Goal: Task Accomplishment & Management: Use online tool/utility

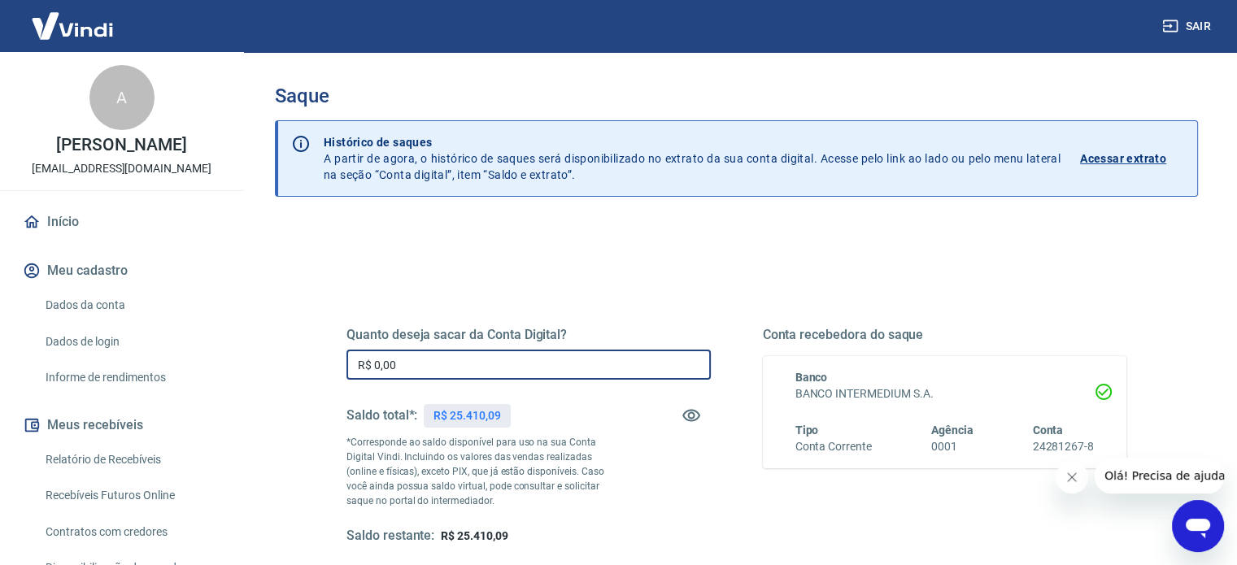
click at [480, 360] on input "R$ 0,00" at bounding box center [529, 365] width 364 height 30
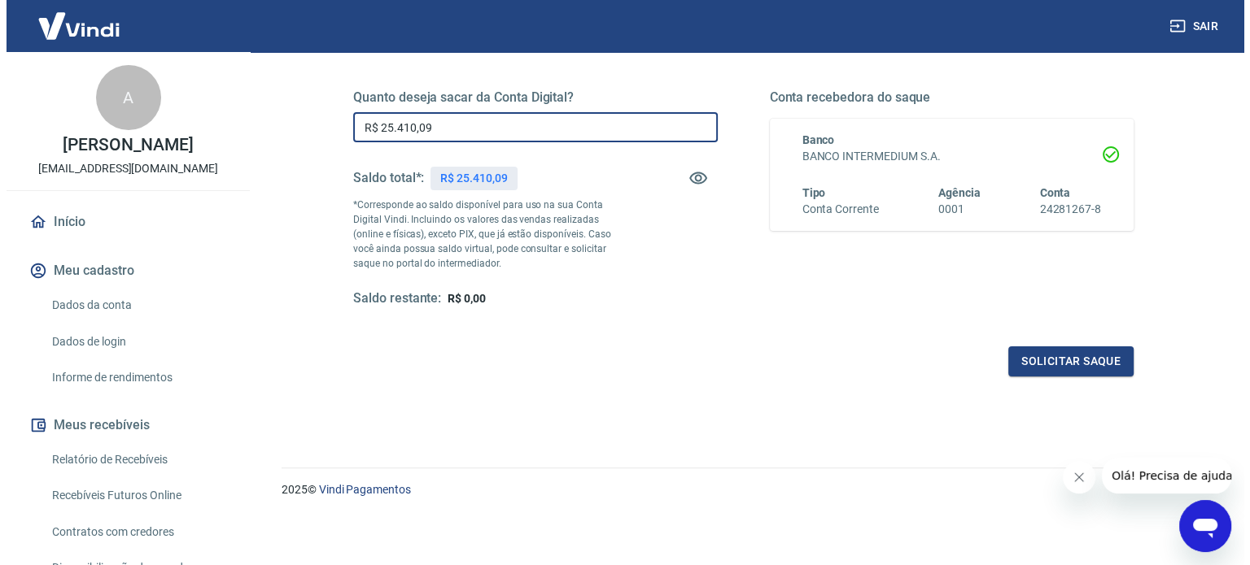
scroll to position [238, 0]
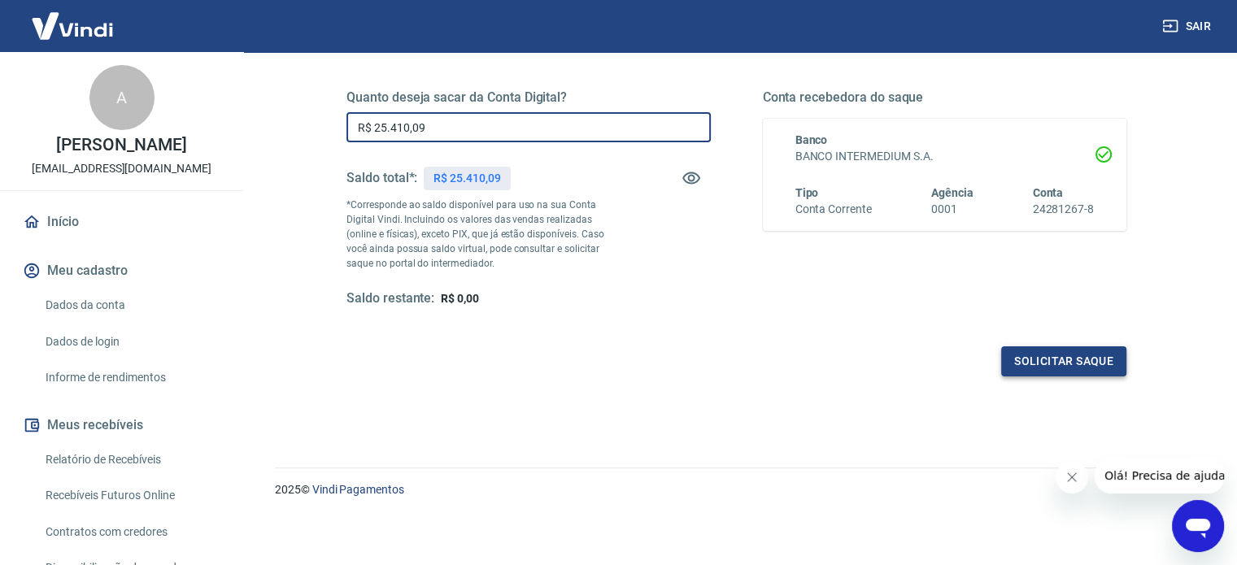
type input "R$ 25.410,09"
click at [1048, 349] on button "Solicitar saque" at bounding box center [1063, 362] width 125 height 30
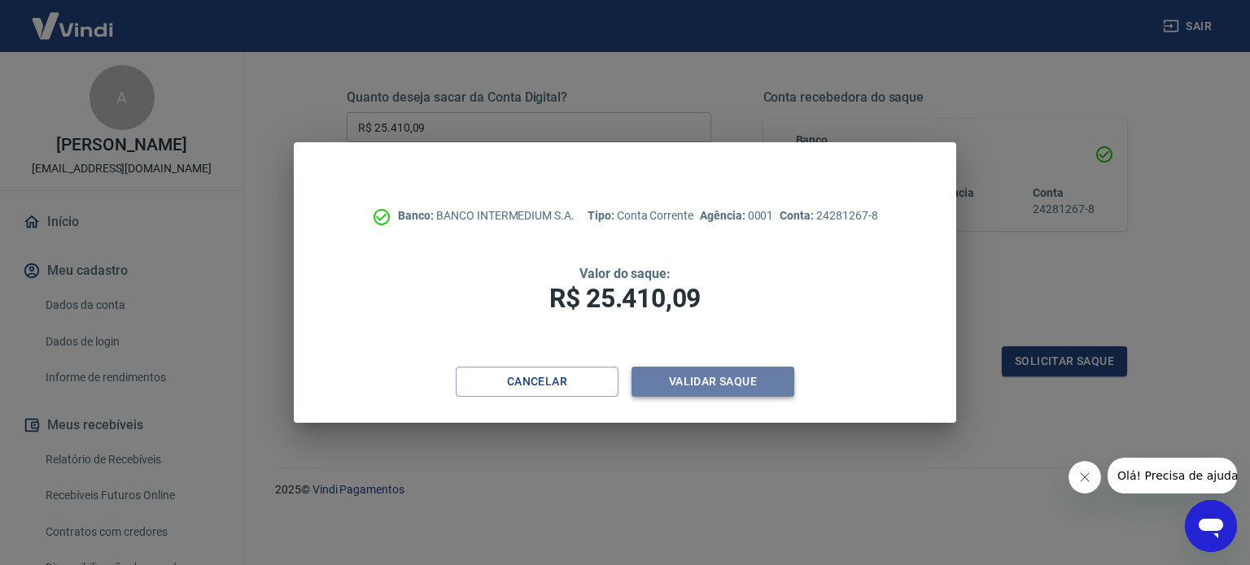
click at [739, 383] on button "Validar saque" at bounding box center [712, 382] width 163 height 30
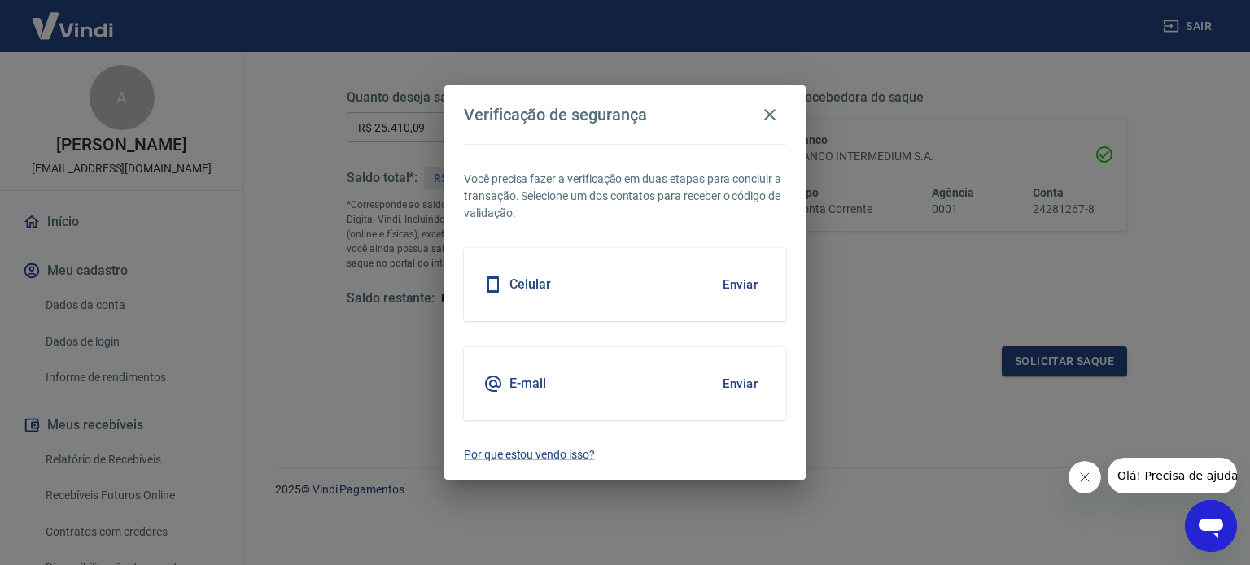
click at [745, 386] on button "Enviar" at bounding box center [739, 384] width 53 height 34
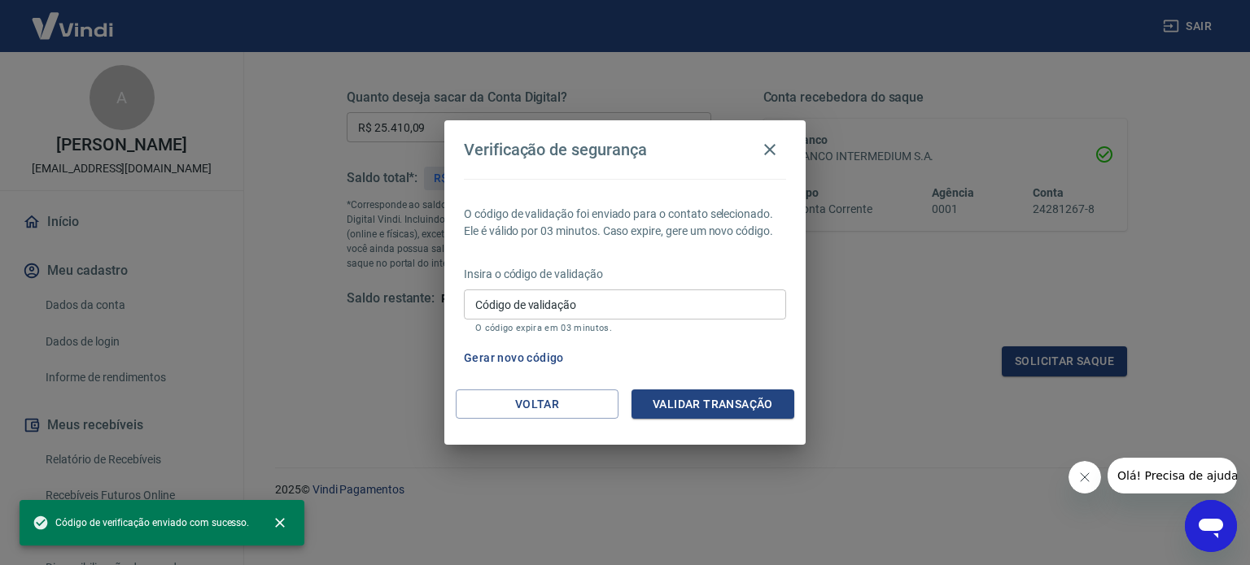
click at [683, 294] on input "Código de validação" at bounding box center [625, 305] width 322 height 30
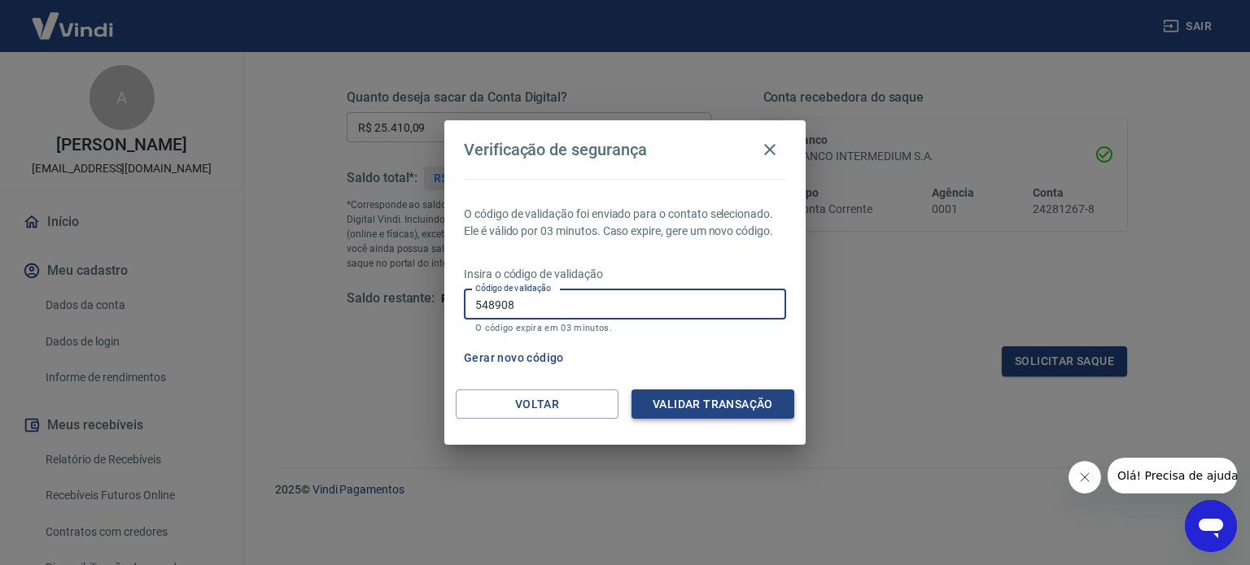
type input "548908"
click at [698, 393] on button "Validar transação" at bounding box center [712, 405] width 163 height 30
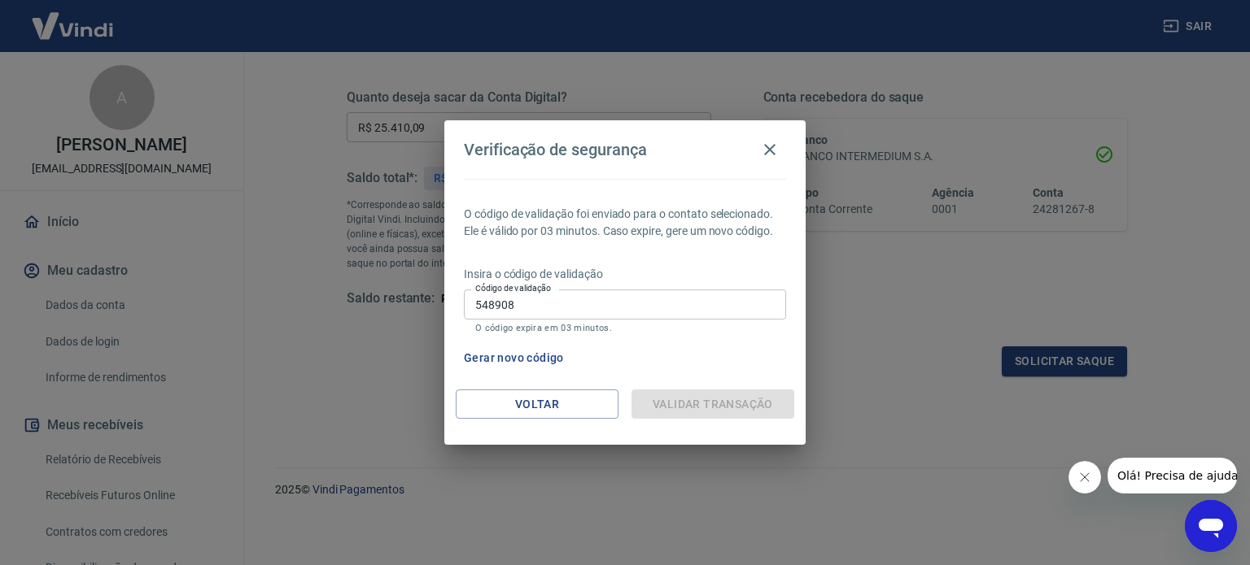
click at [1085, 480] on icon "Fechar mensagem da empresa" at bounding box center [1084, 477] width 8 height 8
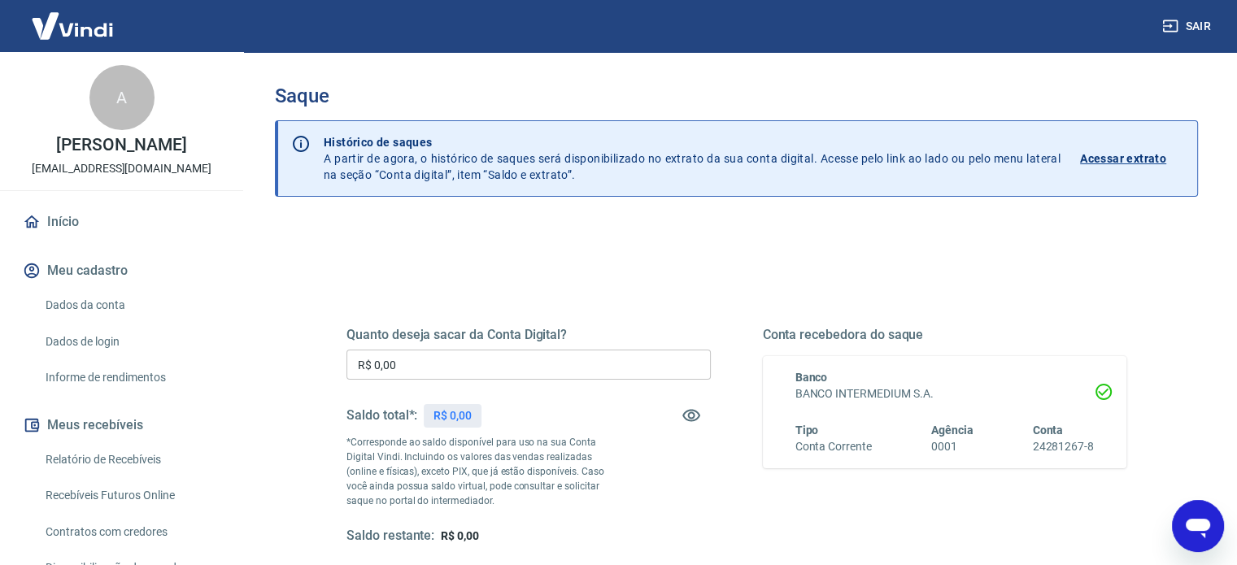
click at [475, 350] on input "R$ 0,00" at bounding box center [529, 365] width 364 height 30
